Goal: Transaction & Acquisition: Purchase product/service

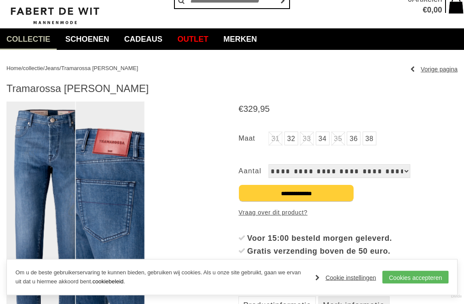
scroll to position [43, 0]
click at [372, 141] on link "38" at bounding box center [370, 139] width 14 height 14
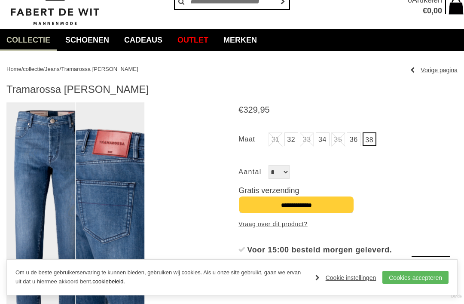
scroll to position [0, 0]
